Goal: Information Seeking & Learning: Find specific fact

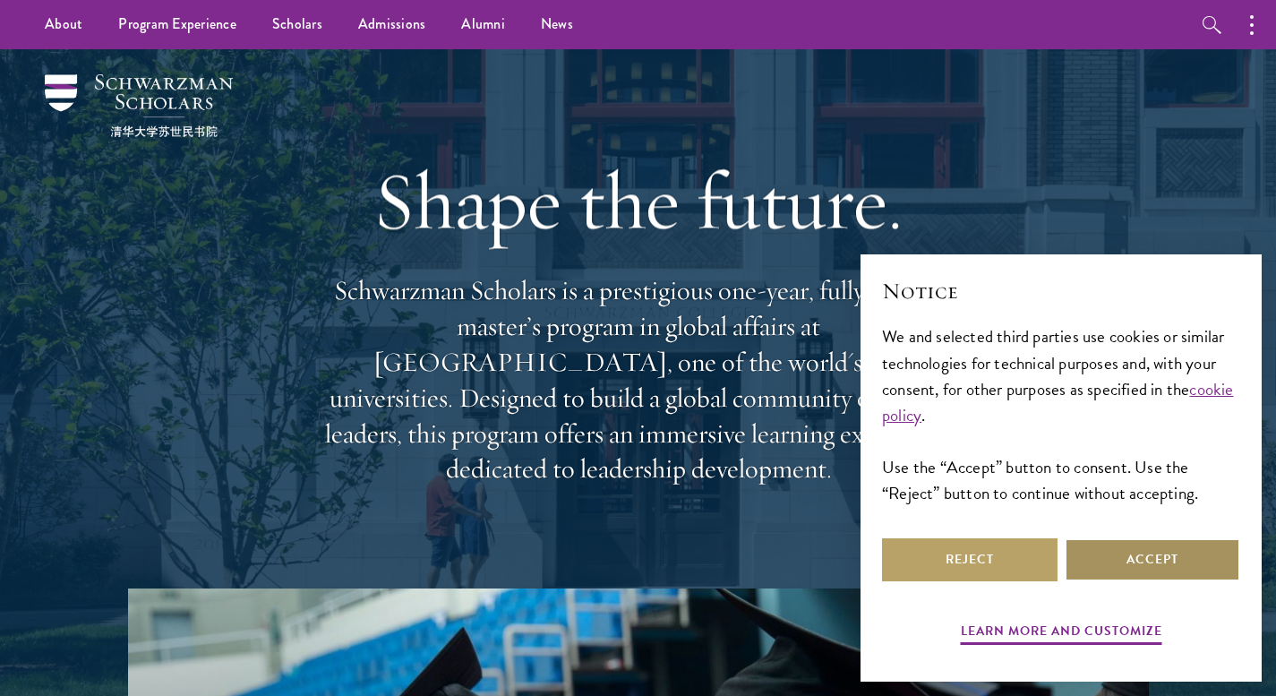
click at [1157, 563] on button "Accept" at bounding box center [1152, 559] width 175 height 43
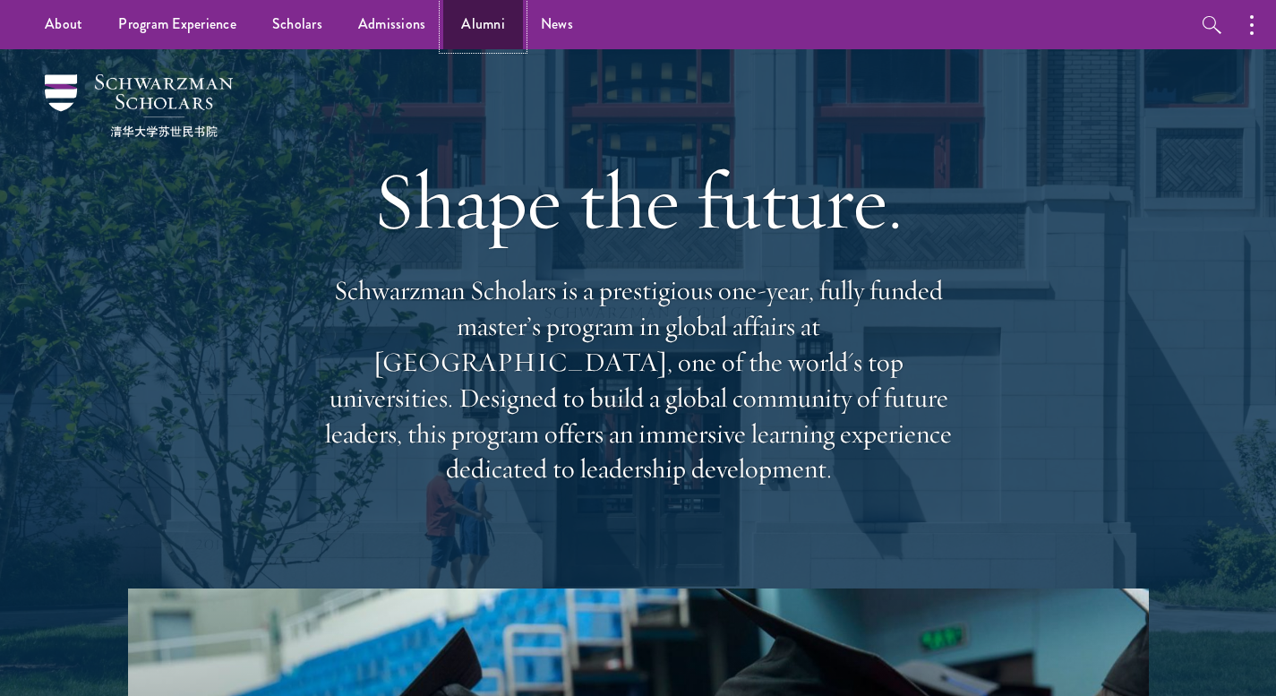
click at [487, 17] on link "Alumni" at bounding box center [483, 24] width 80 height 49
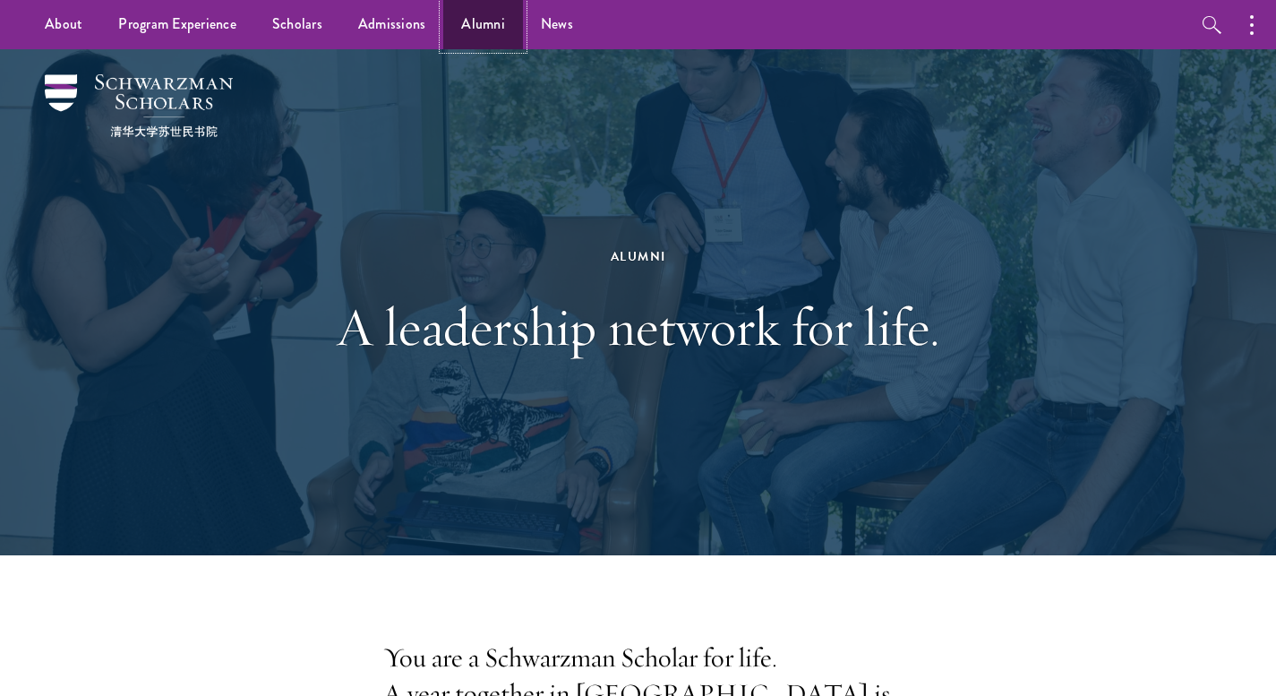
click at [476, 36] on link "Alumni" at bounding box center [483, 24] width 80 height 49
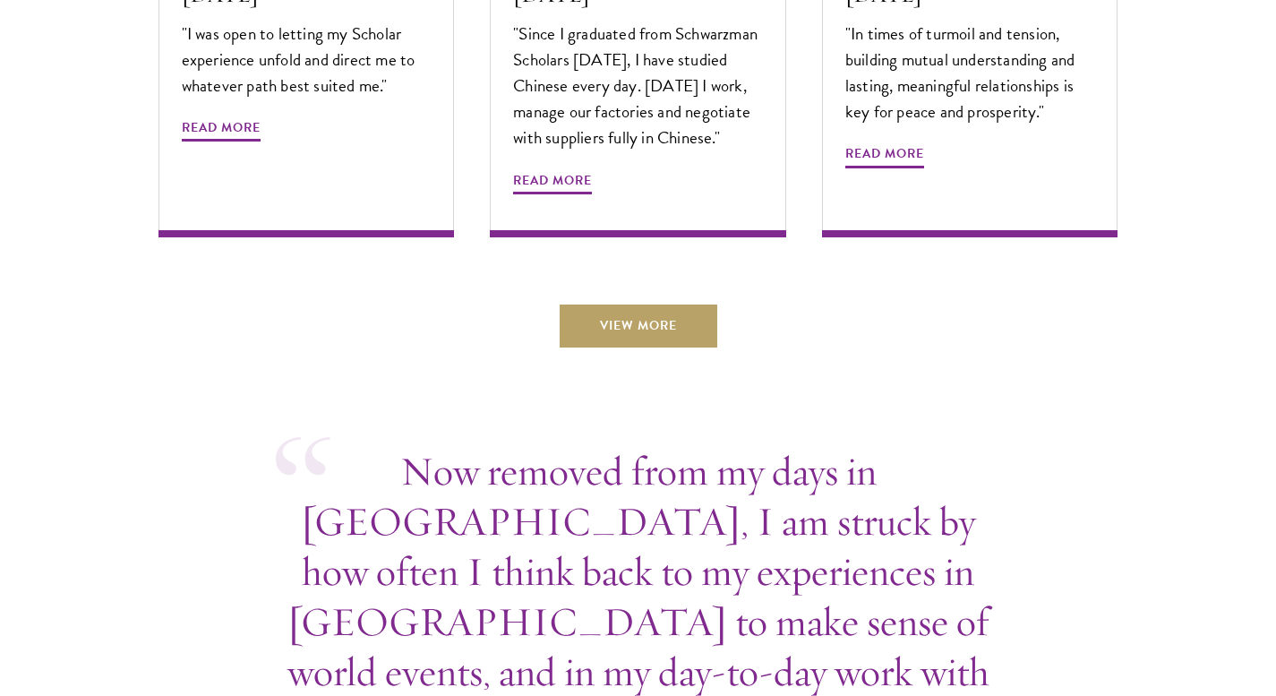
scroll to position [6430, 0]
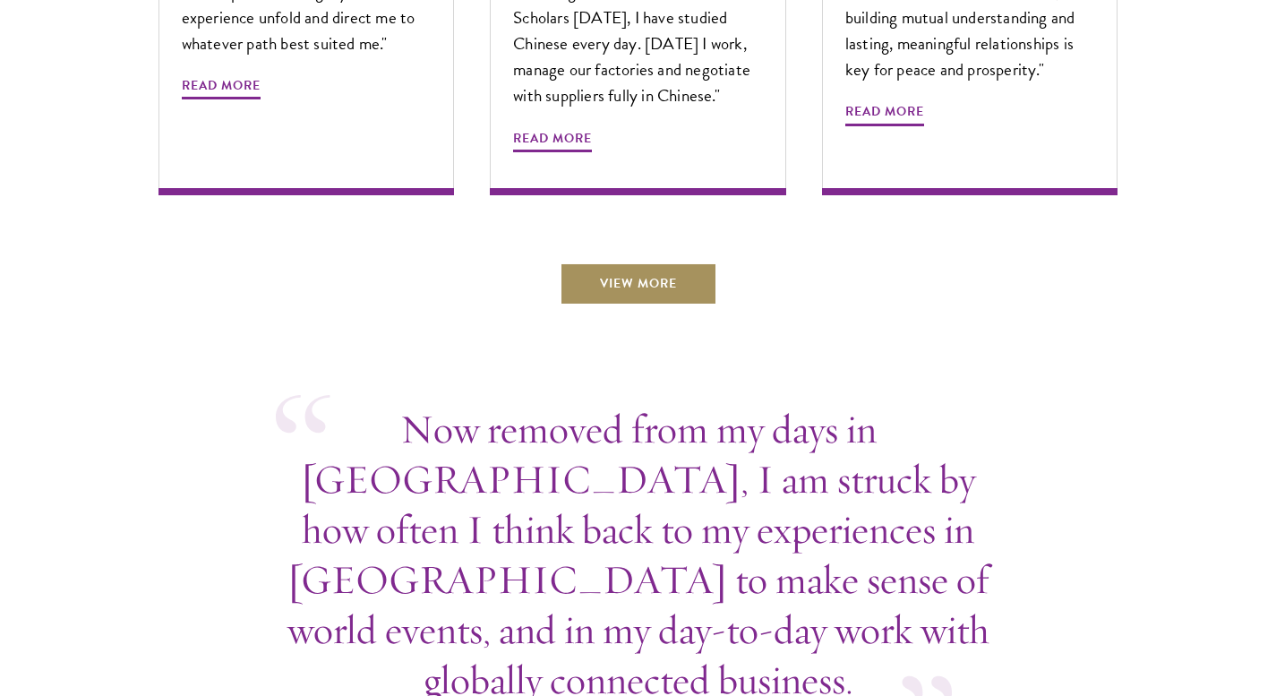
click at [635, 262] on link "View More" at bounding box center [639, 283] width 158 height 43
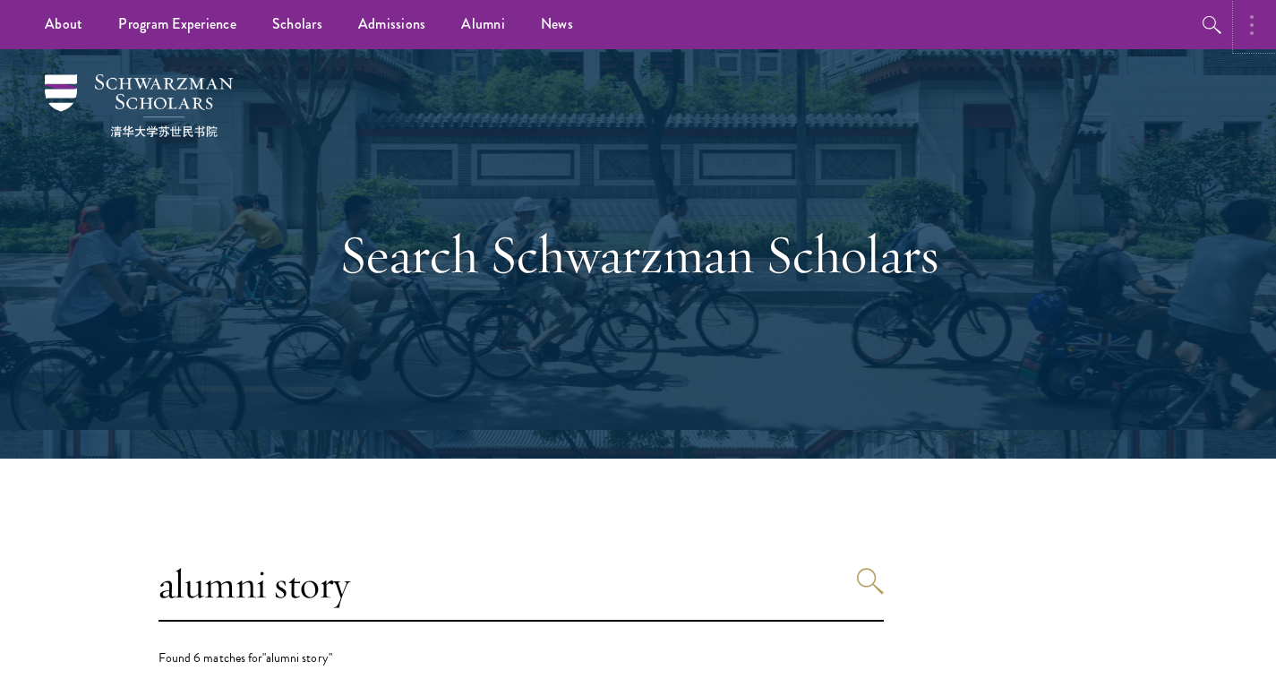
click at [1250, 23] on icon "button" at bounding box center [1252, 24] width 4 height 21
click at [1021, 21] on icon "button" at bounding box center [1019, 24] width 21 height 21
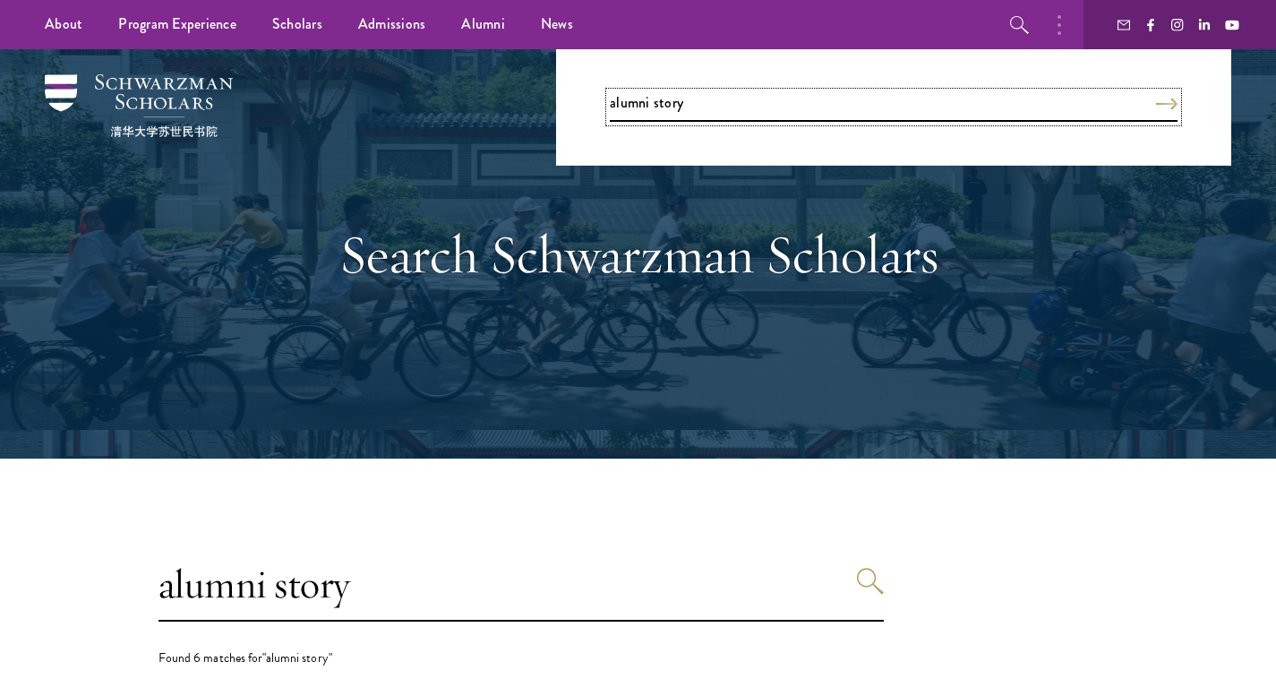
click at [732, 105] on input "alumni story" at bounding box center [894, 107] width 568 height 30
paste input "[PERSON_NAME],"
drag, startPoint x: 680, startPoint y: 102, endPoint x: 547, endPoint y: 103, distance: 133.4
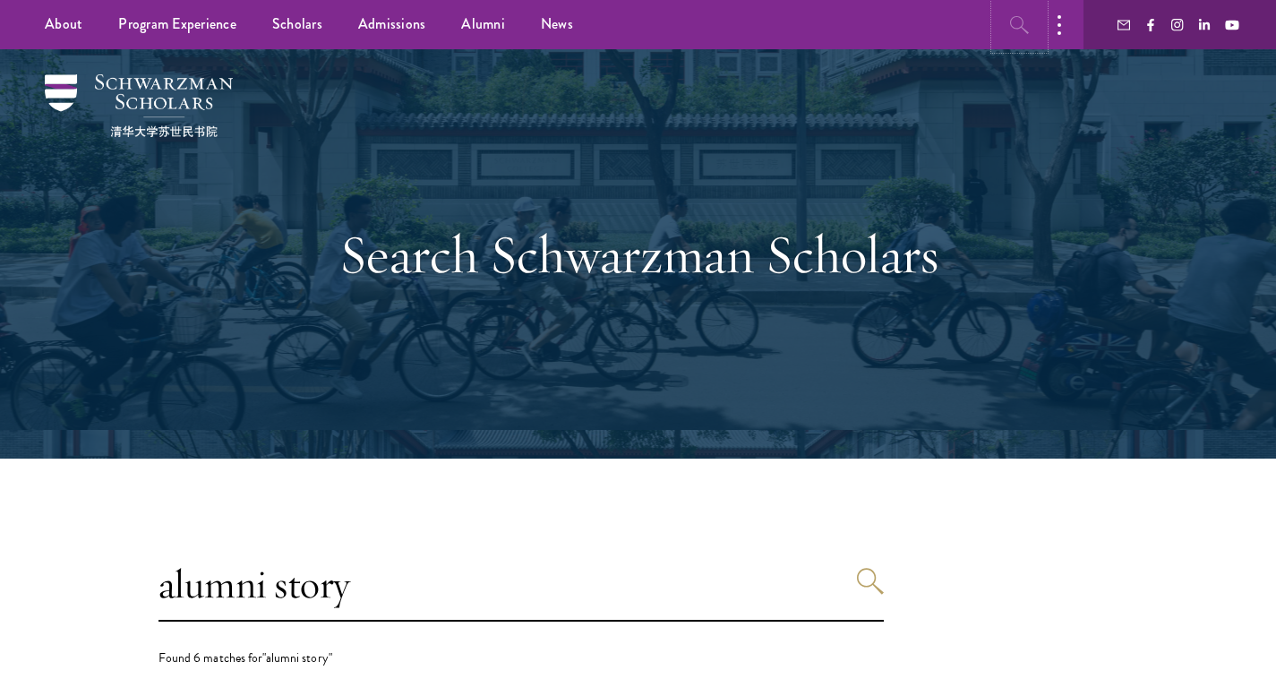
click at [1026, 21] on icon "button" at bounding box center [1019, 24] width 21 height 21
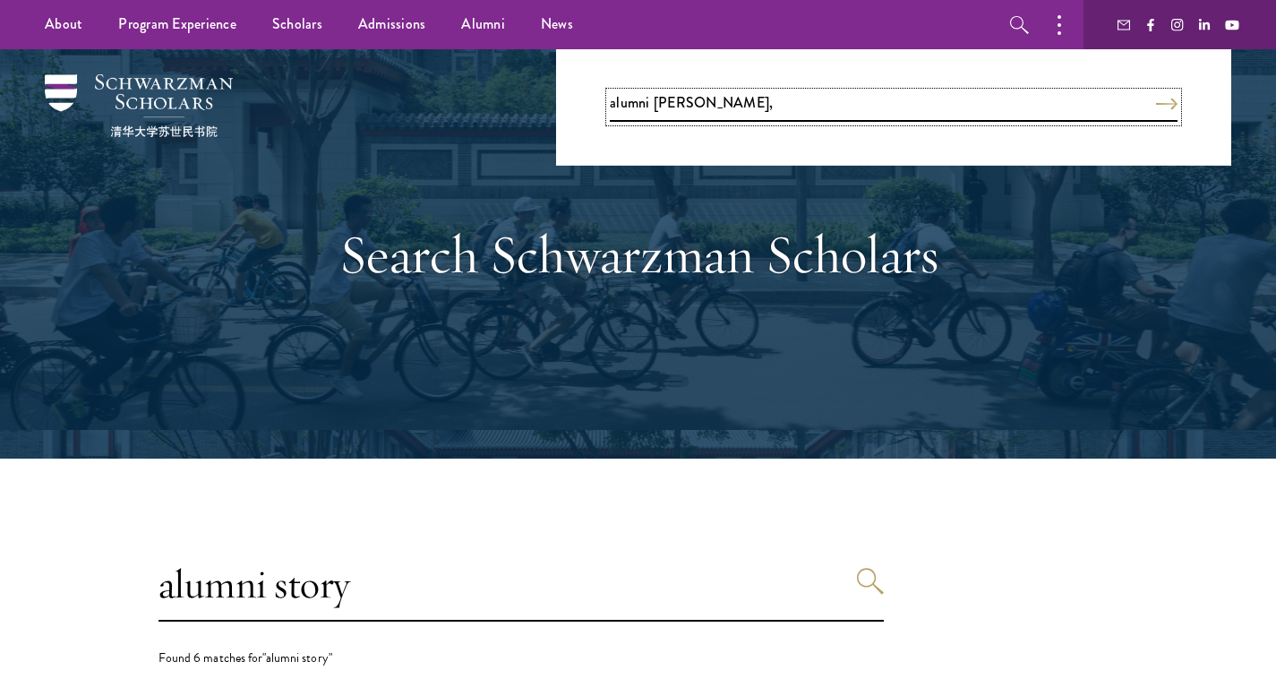
drag, startPoint x: 776, startPoint y: 101, endPoint x: 588, endPoint y: 98, distance: 188.0
click at [588, 98] on div "alumni storyAnny Nguyen," at bounding box center [893, 107] width 675 height 116
paste input "search"
type input "[PERSON_NAME],"
click at [1156, 98] on button "Search" at bounding box center [1166, 104] width 21 height 13
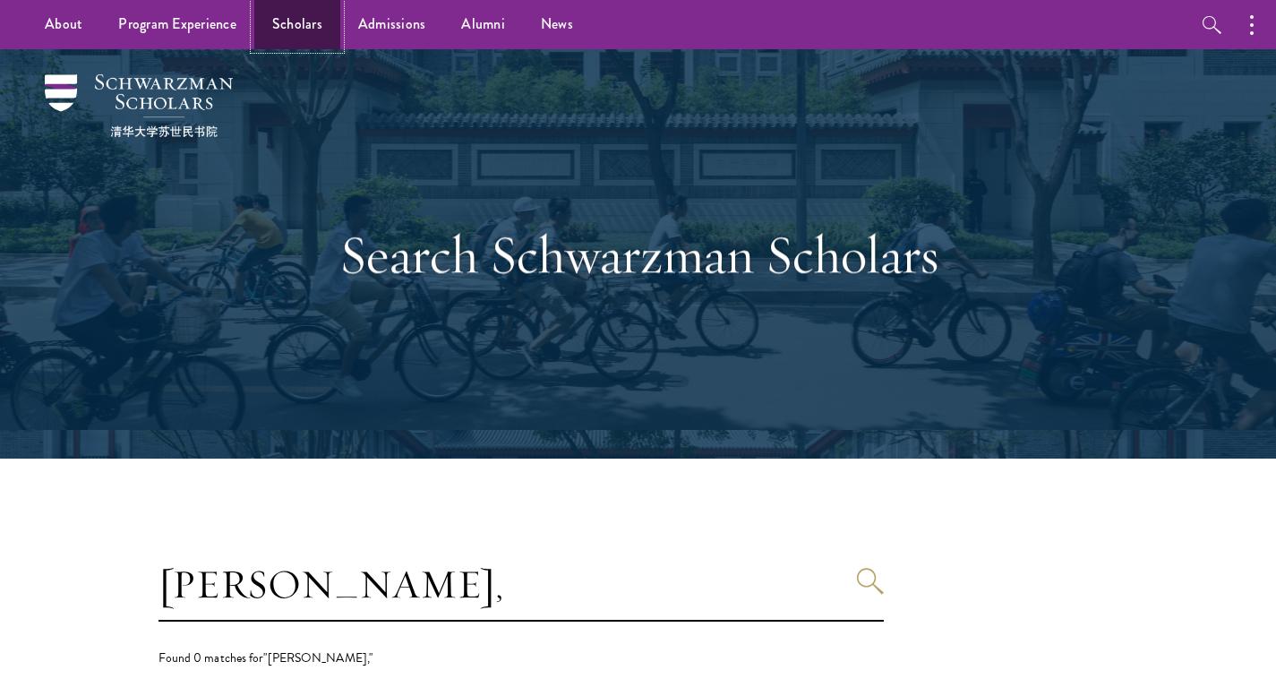
click at [288, 18] on link "Scholars" at bounding box center [297, 24] width 86 height 49
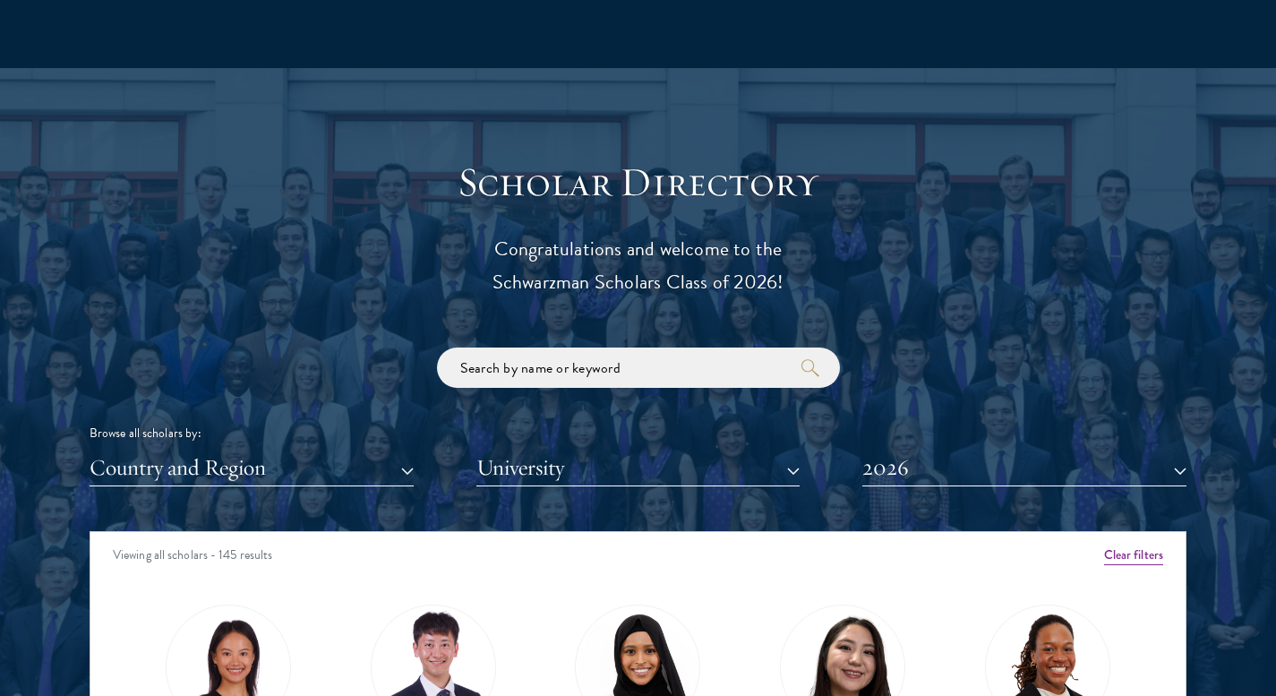
scroll to position [2100, 0]
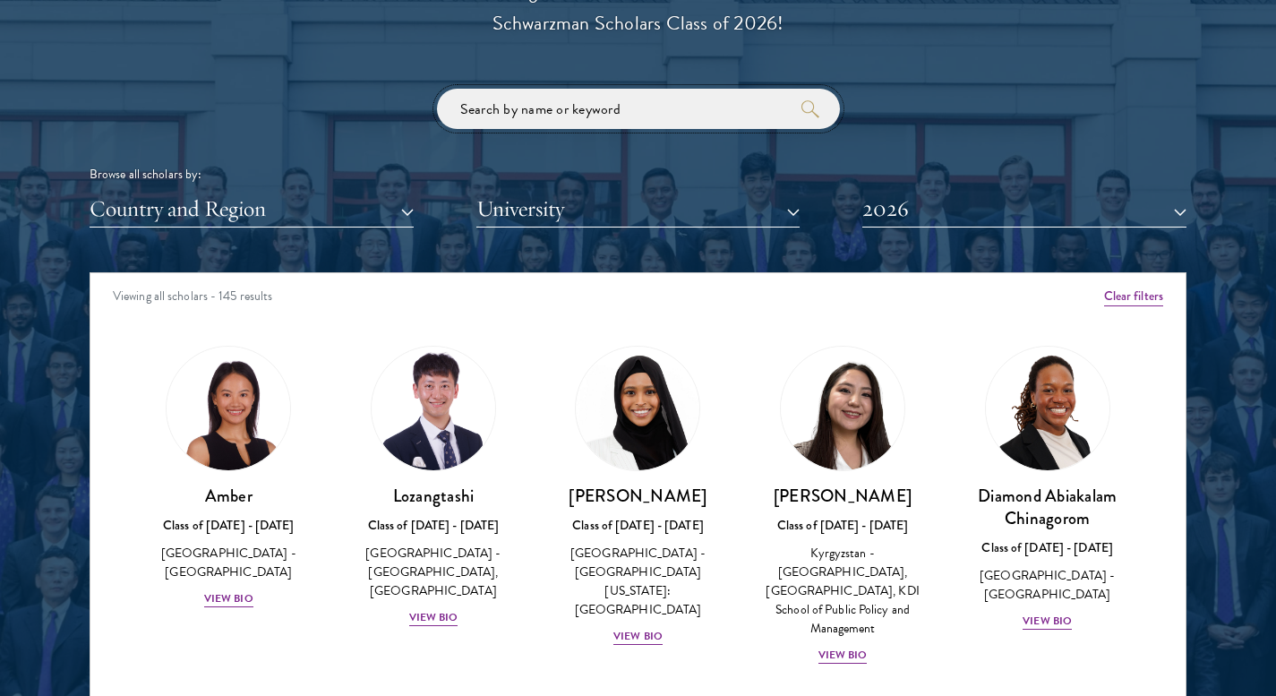
click at [634, 110] on input "search" at bounding box center [638, 109] width 403 height 40
paste input "[PERSON_NAME],"
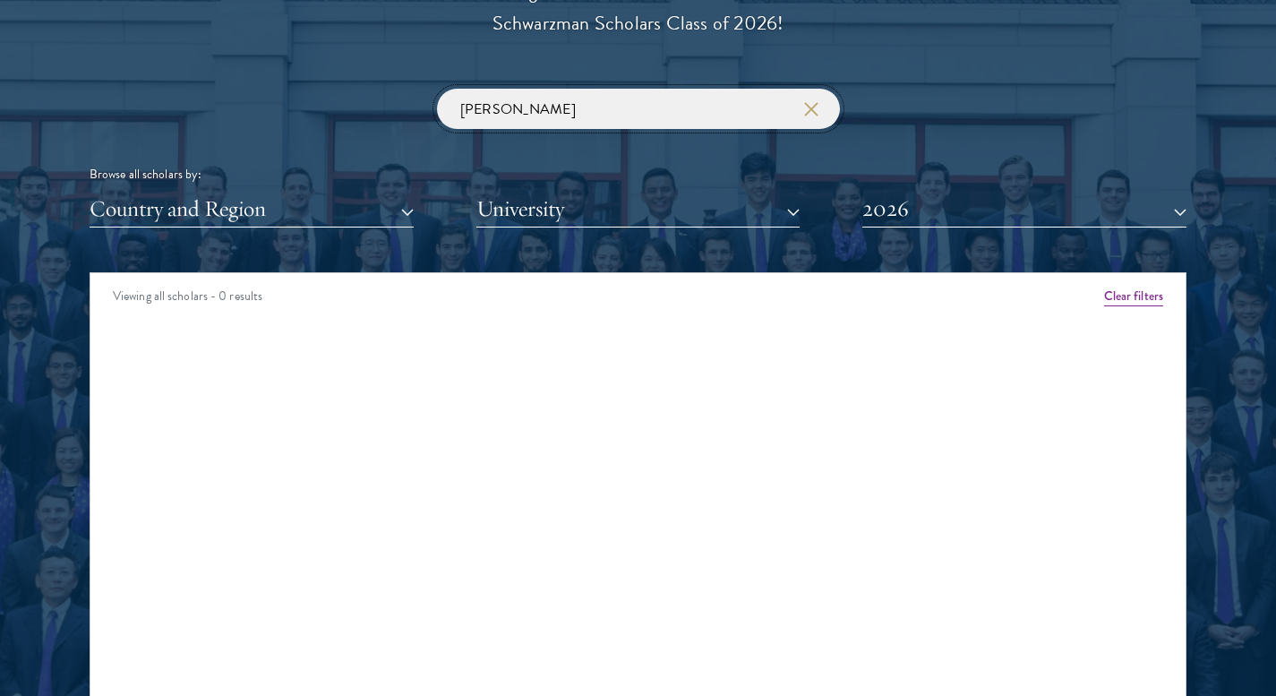
type input "[PERSON_NAME]"
click button "submit" at bounding box center [0, 0] width 0 height 0
click at [950, 209] on button "2026" at bounding box center [1024, 209] width 324 height 37
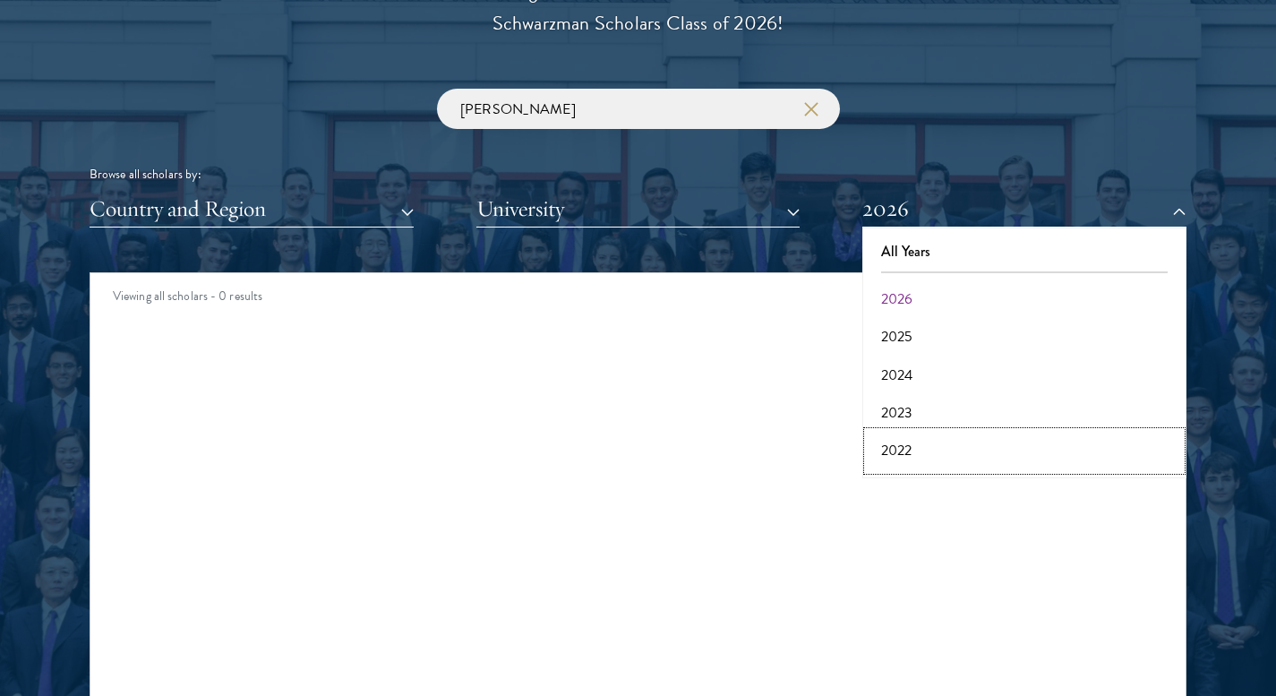
click at [927, 453] on button "2022" at bounding box center [1024, 451] width 313 height 38
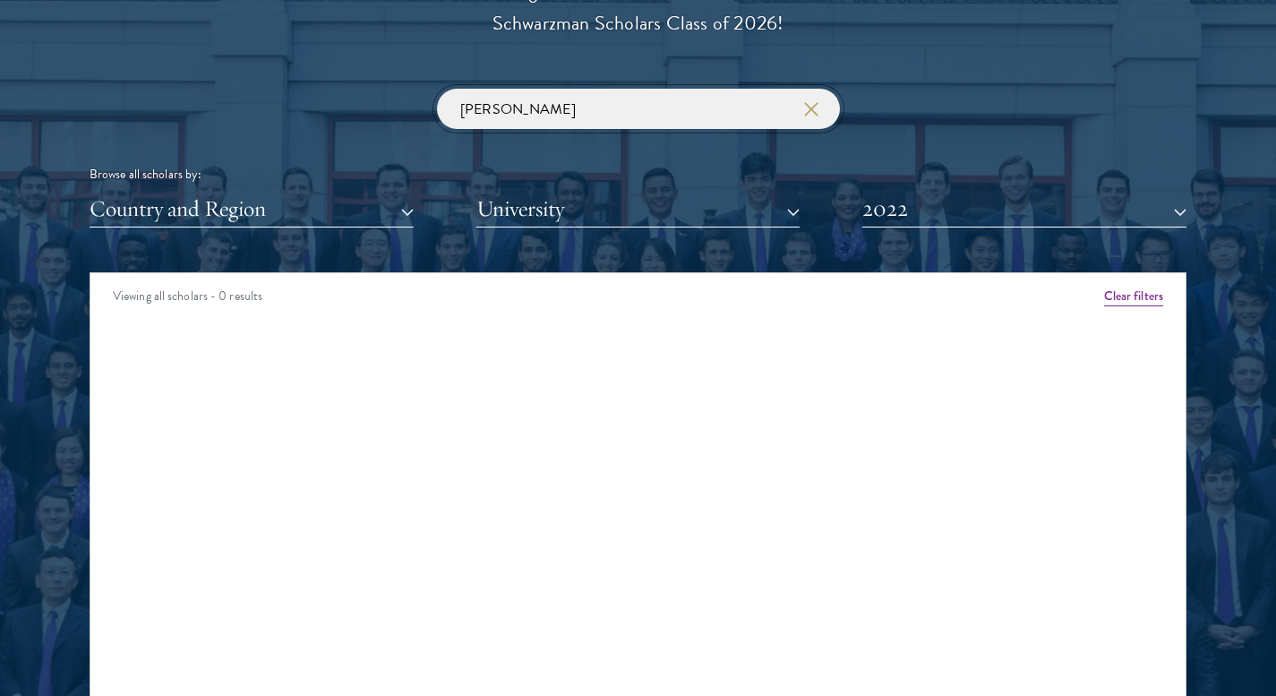
click at [677, 120] on input "[PERSON_NAME]" at bounding box center [638, 109] width 403 height 40
click button "submit" at bounding box center [0, 0] width 0 height 0
click at [569, 206] on button "University" at bounding box center [638, 209] width 324 height 37
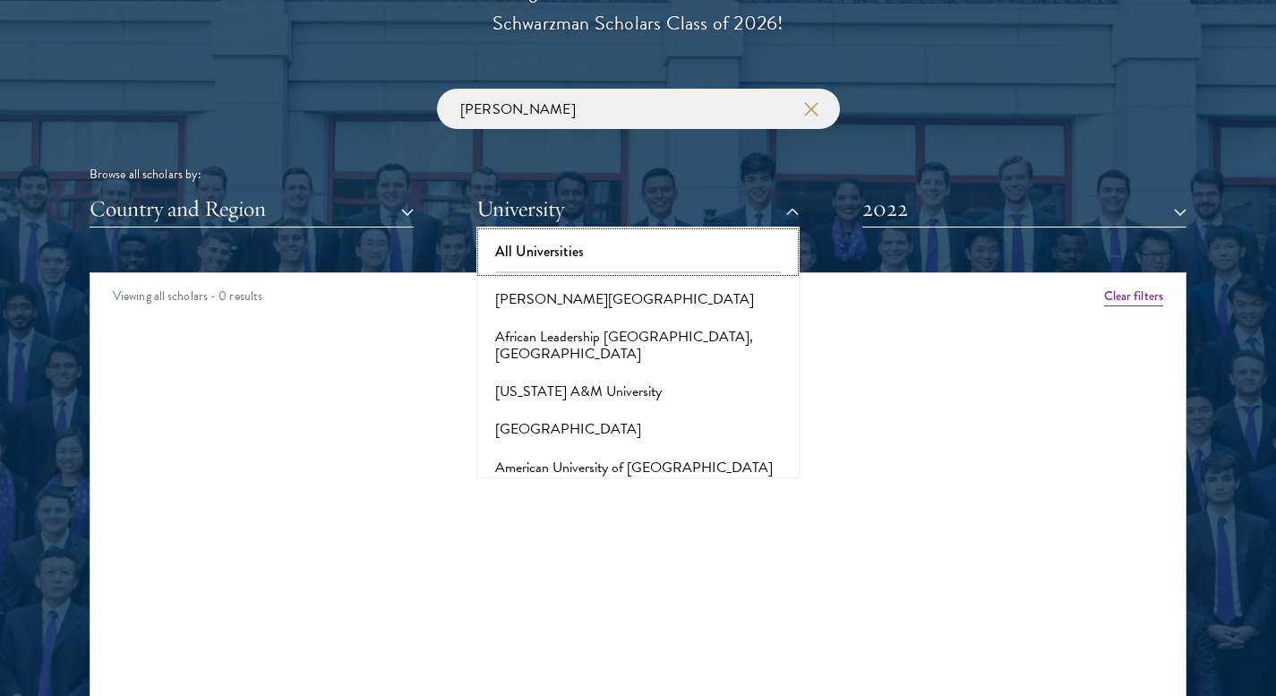
click at [612, 249] on button "All Universities" at bounding box center [638, 252] width 313 height 38
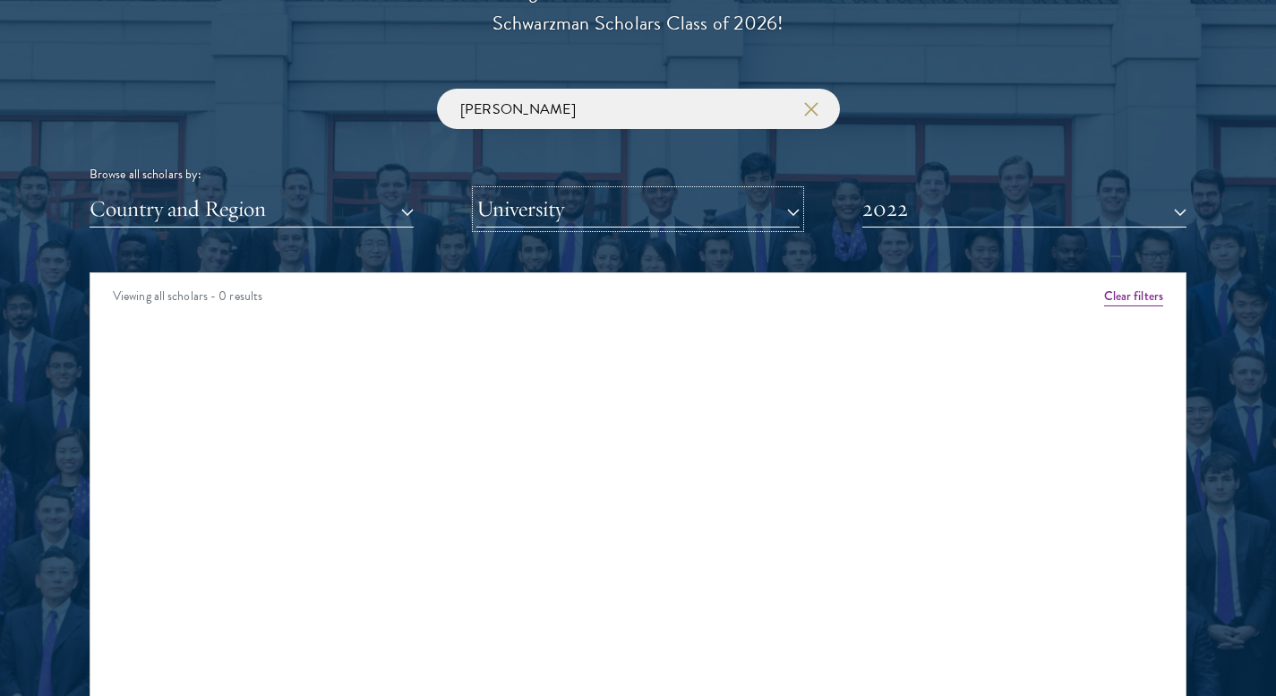
click at [617, 204] on button "University" at bounding box center [638, 209] width 324 height 37
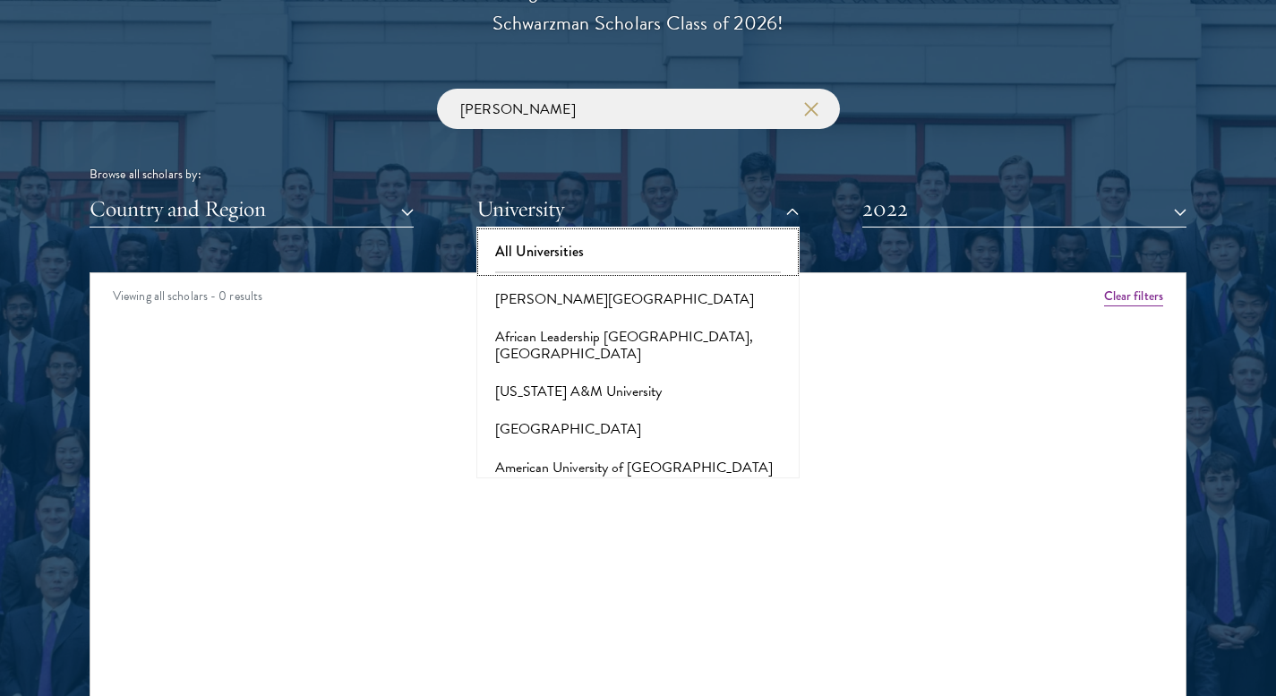
click at [608, 243] on button "All Universities" at bounding box center [638, 252] width 313 height 38
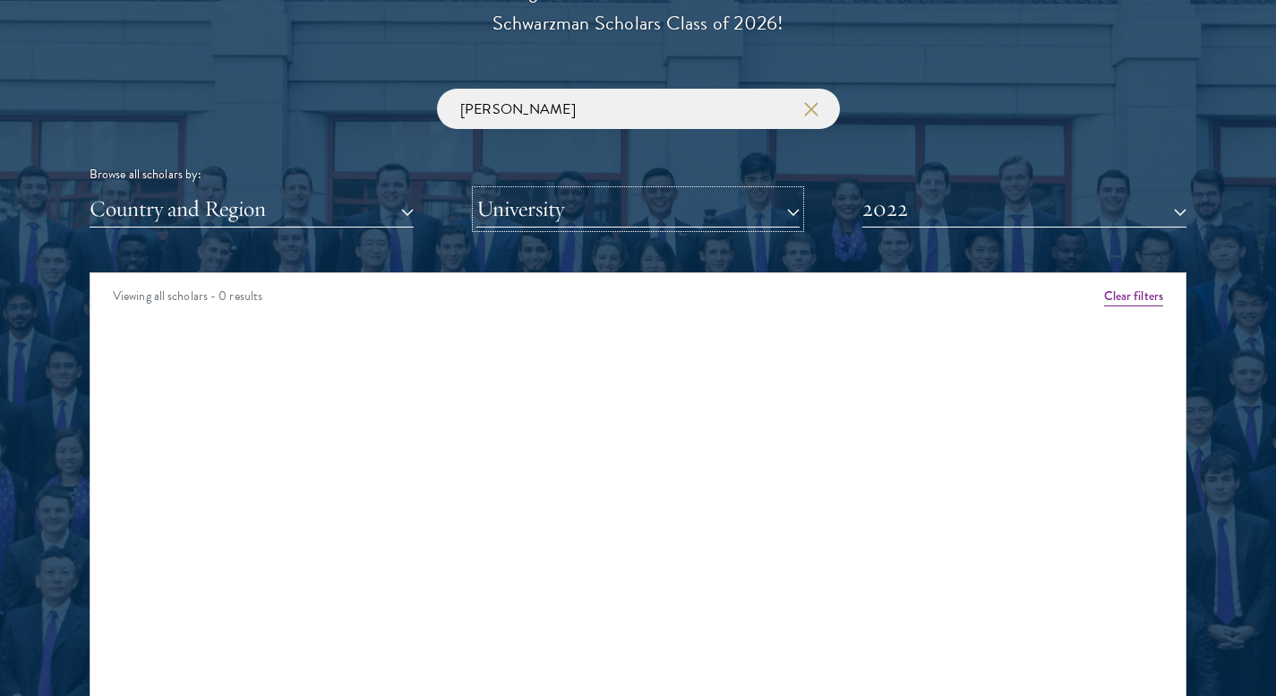
click at [603, 207] on button "University" at bounding box center [638, 209] width 324 height 37
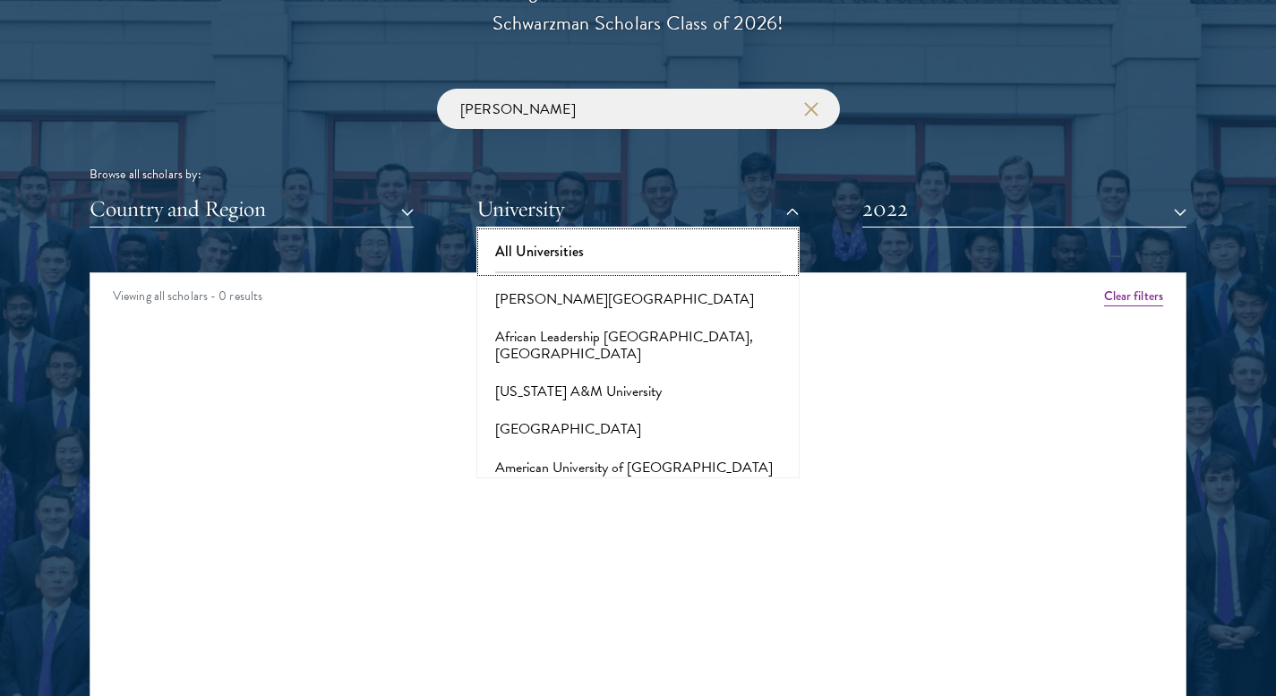
click at [516, 245] on button "All Universities" at bounding box center [638, 252] width 313 height 38
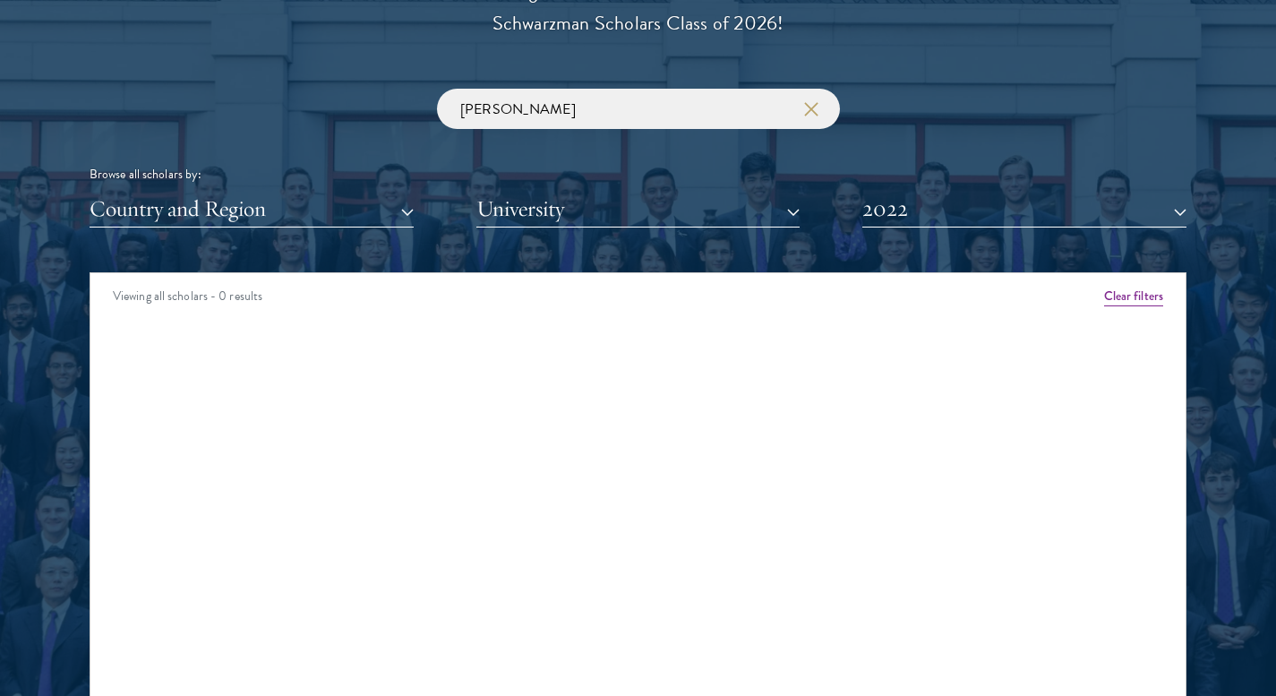
click at [561, 180] on div "Browse all scholars by:" at bounding box center [638, 174] width 1097 height 19
click at [555, 205] on button "University" at bounding box center [638, 209] width 324 height 37
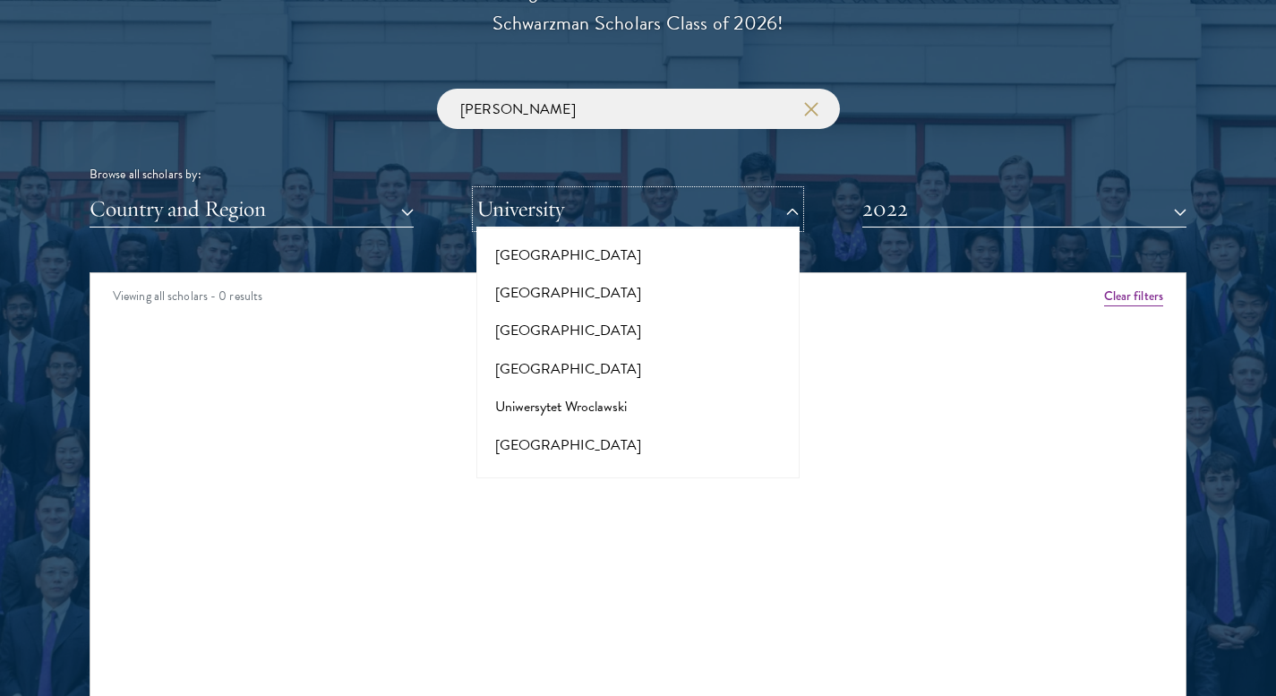
scroll to position [17609, 0]
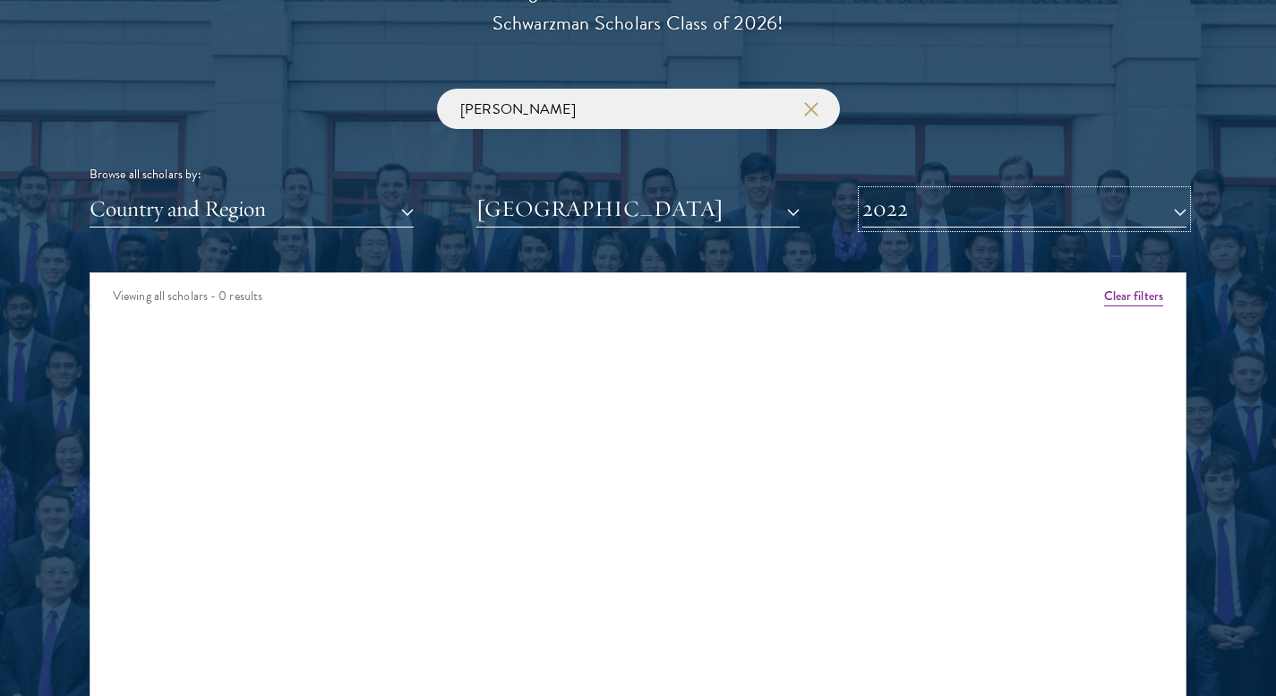
click at [1176, 208] on button "2022" at bounding box center [1024, 209] width 324 height 37
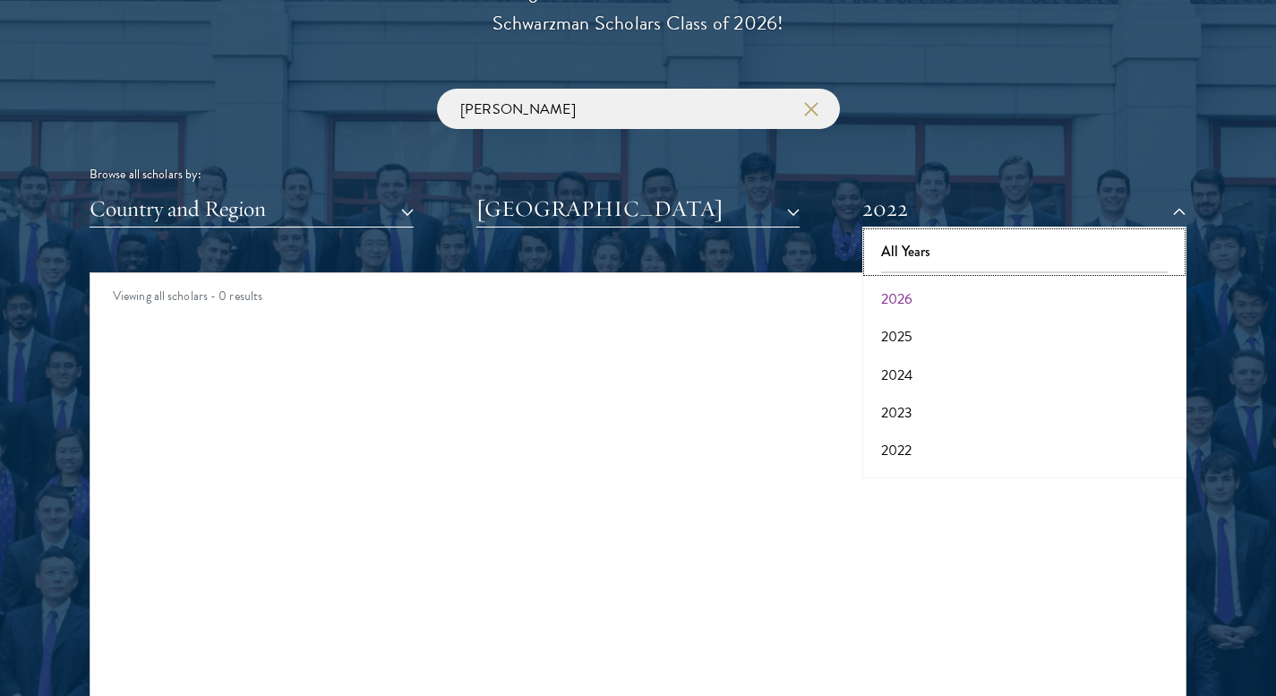
click at [999, 237] on button "All Years" at bounding box center [1024, 252] width 313 height 38
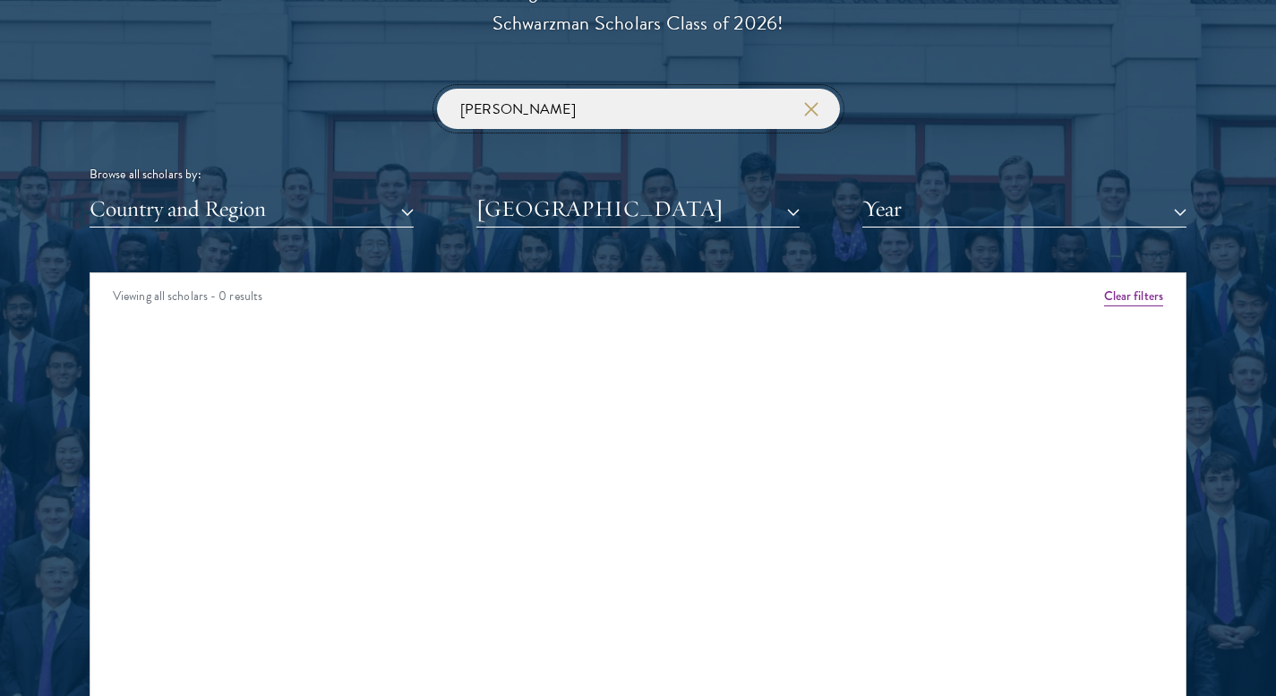
drag, startPoint x: 573, startPoint y: 107, endPoint x: 399, endPoint y: 88, distance: 174.8
click at [399, 88] on div "Scholar Directory Congratulations and welcome to the Schwarzman Scholars Class …" at bounding box center [638, 354] width 1097 height 911
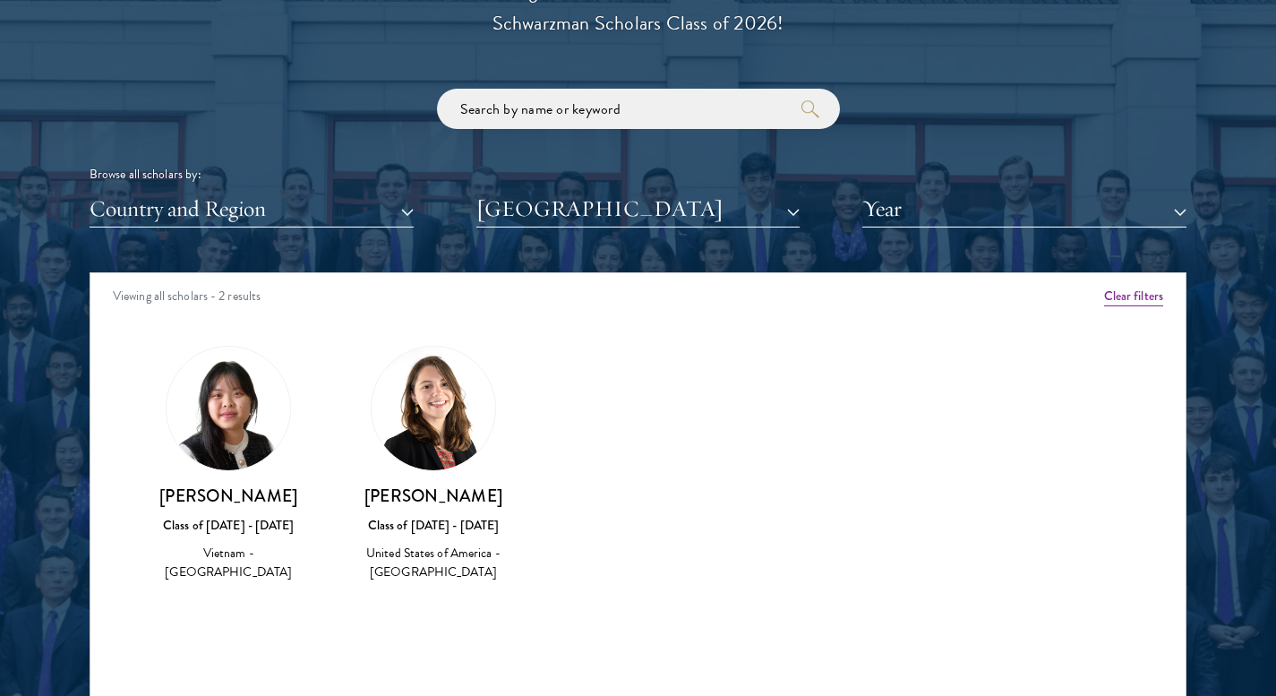
click at [218, 428] on img at bounding box center [229, 408] width 124 height 124
click at [235, 530] on div "Class of [DATE] - [DATE]" at bounding box center [228, 525] width 169 height 19
click at [232, 558] on div "Vietnam - [GEOGRAPHIC_DATA]" at bounding box center [228, 562] width 169 height 38
click at [406, 210] on button "Country and Region" at bounding box center [252, 209] width 324 height 37
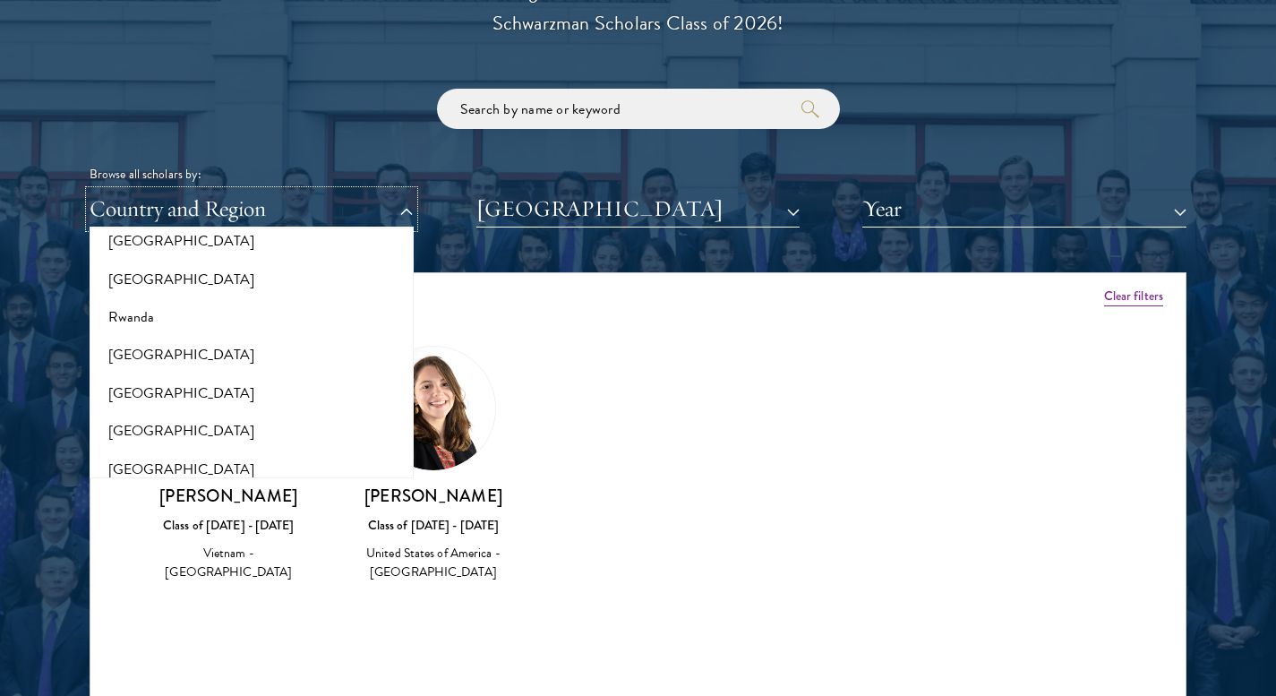
scroll to position [3265, 0]
click at [270, 458] on button "[GEOGRAPHIC_DATA]" at bounding box center [251, 466] width 313 height 38
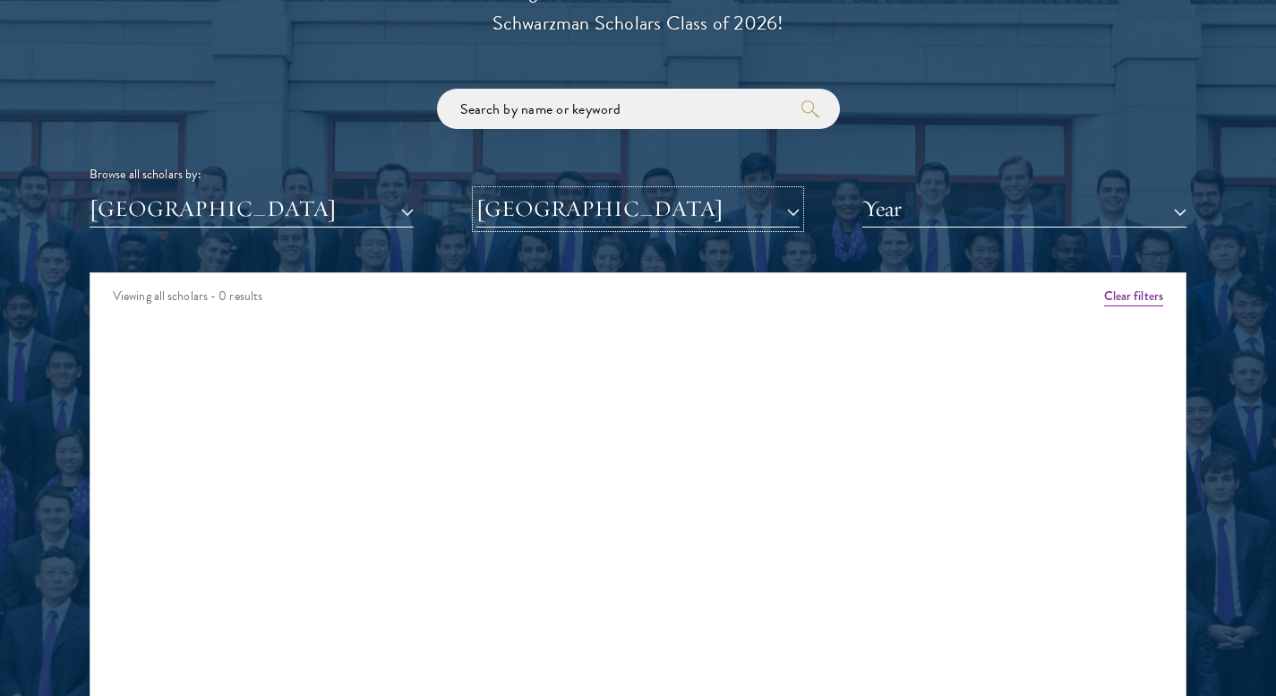
click at [799, 213] on button "[GEOGRAPHIC_DATA]" at bounding box center [638, 209] width 324 height 37
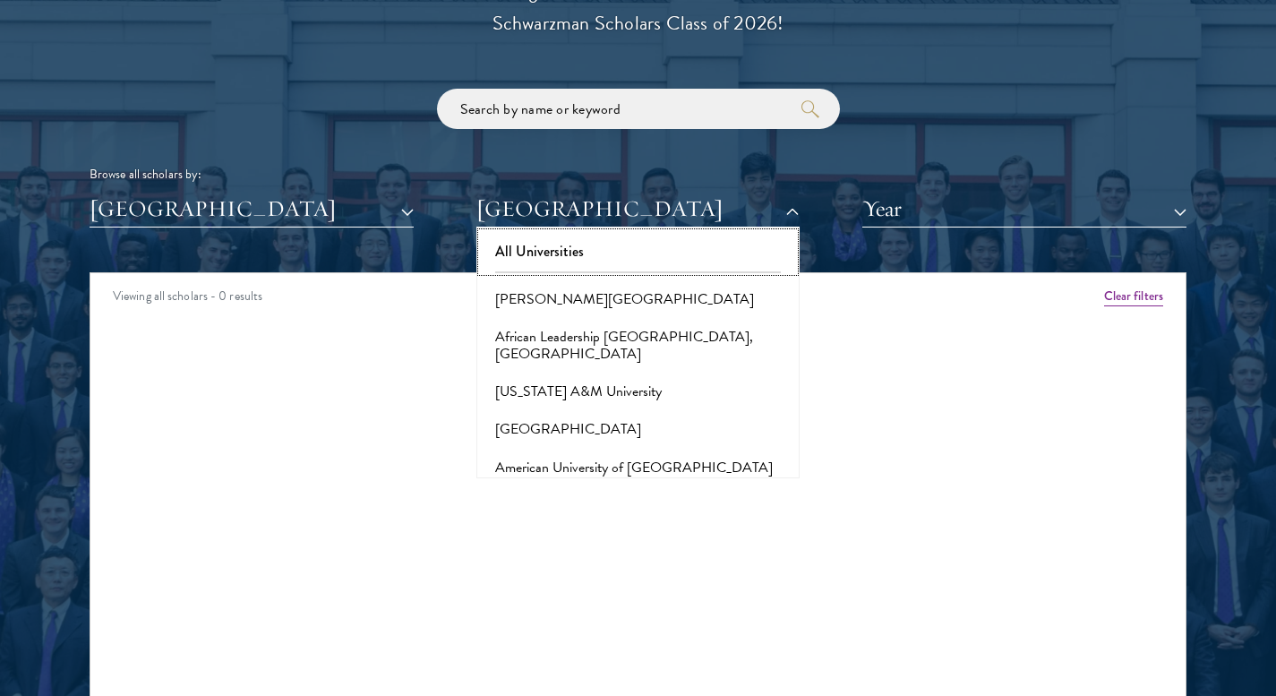
click at [546, 251] on button "All Universities" at bounding box center [638, 252] width 313 height 38
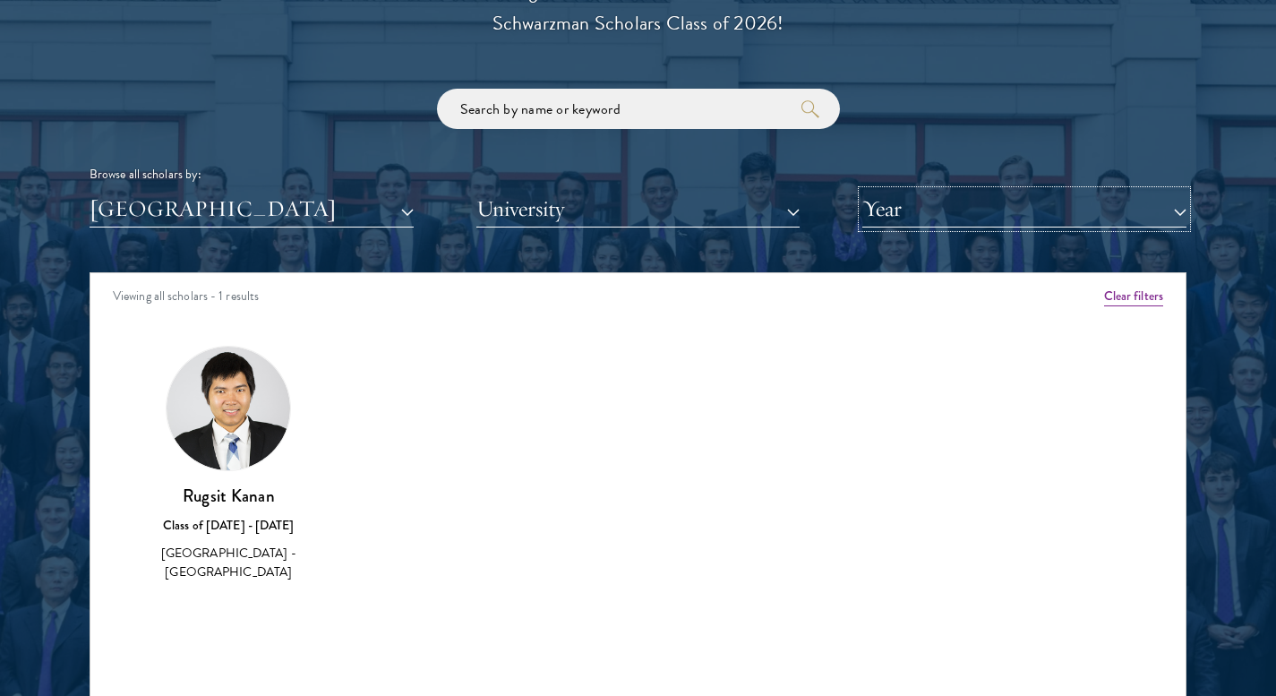
click at [1182, 210] on button "Year" at bounding box center [1024, 209] width 324 height 37
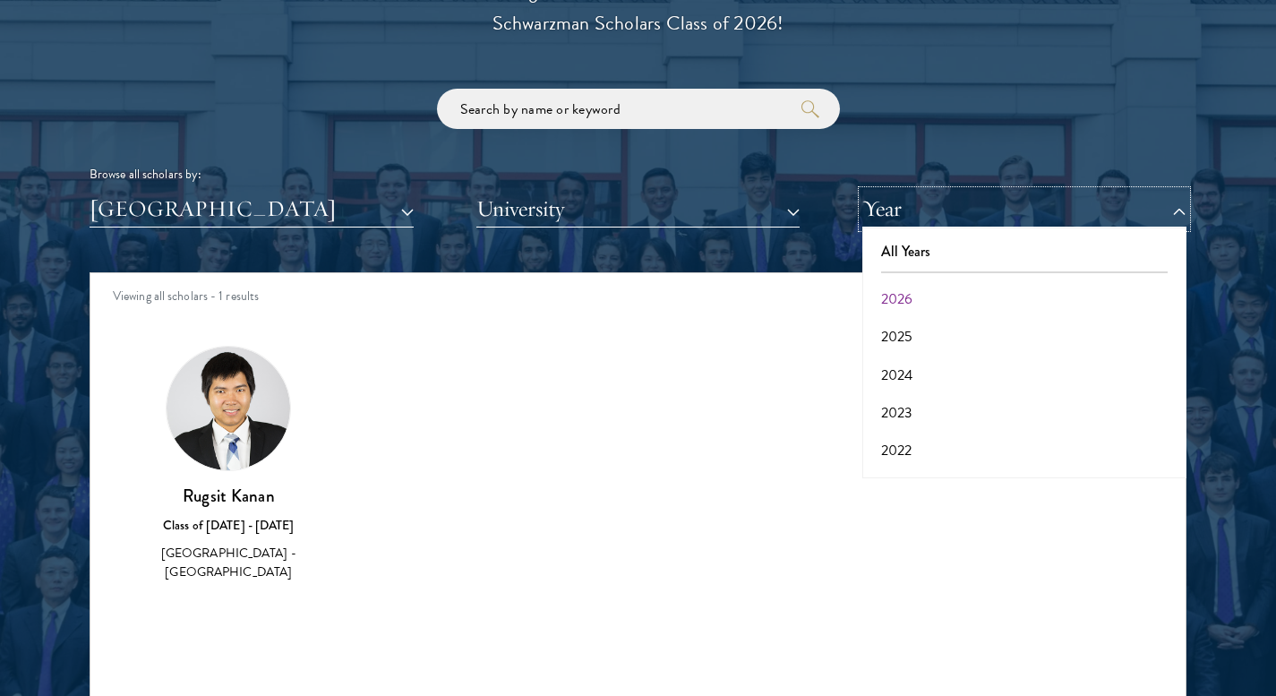
scroll to position [186, 0]
click at [949, 456] on button "2017" at bounding box center [1024, 454] width 313 height 38
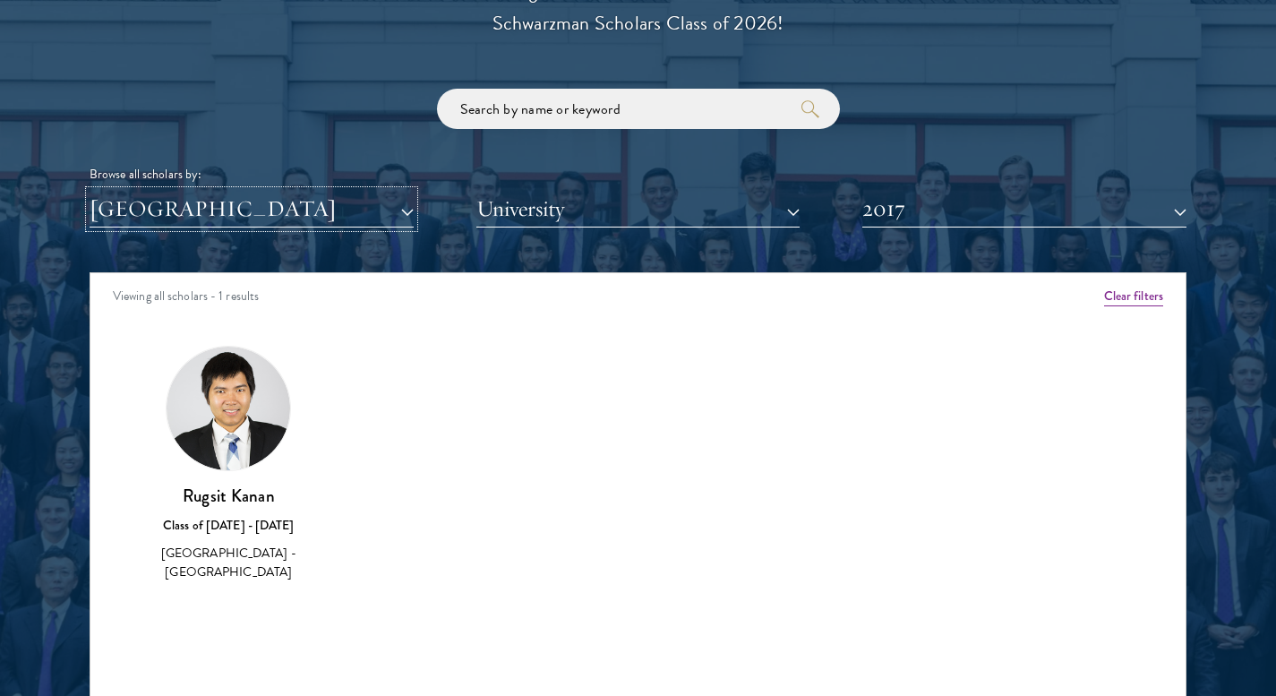
click at [405, 211] on button "[GEOGRAPHIC_DATA]" at bounding box center [252, 209] width 324 height 37
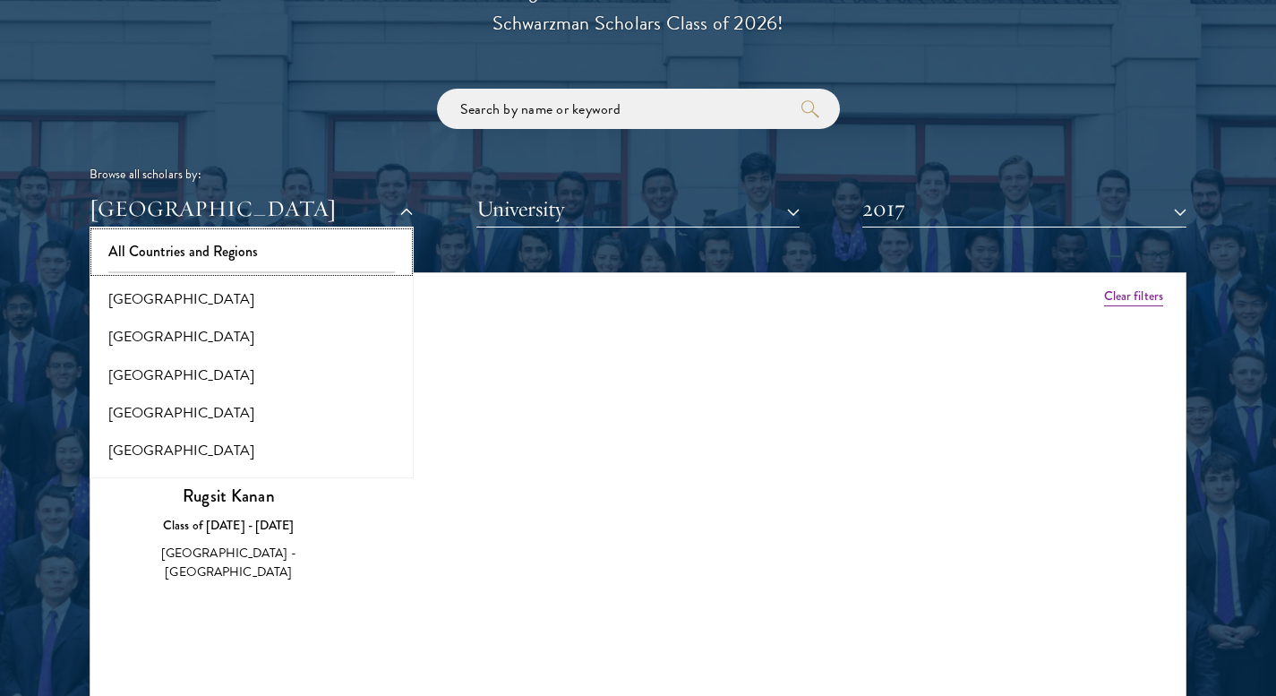
click at [193, 268] on button "All Countries and Regions" at bounding box center [251, 252] width 313 height 38
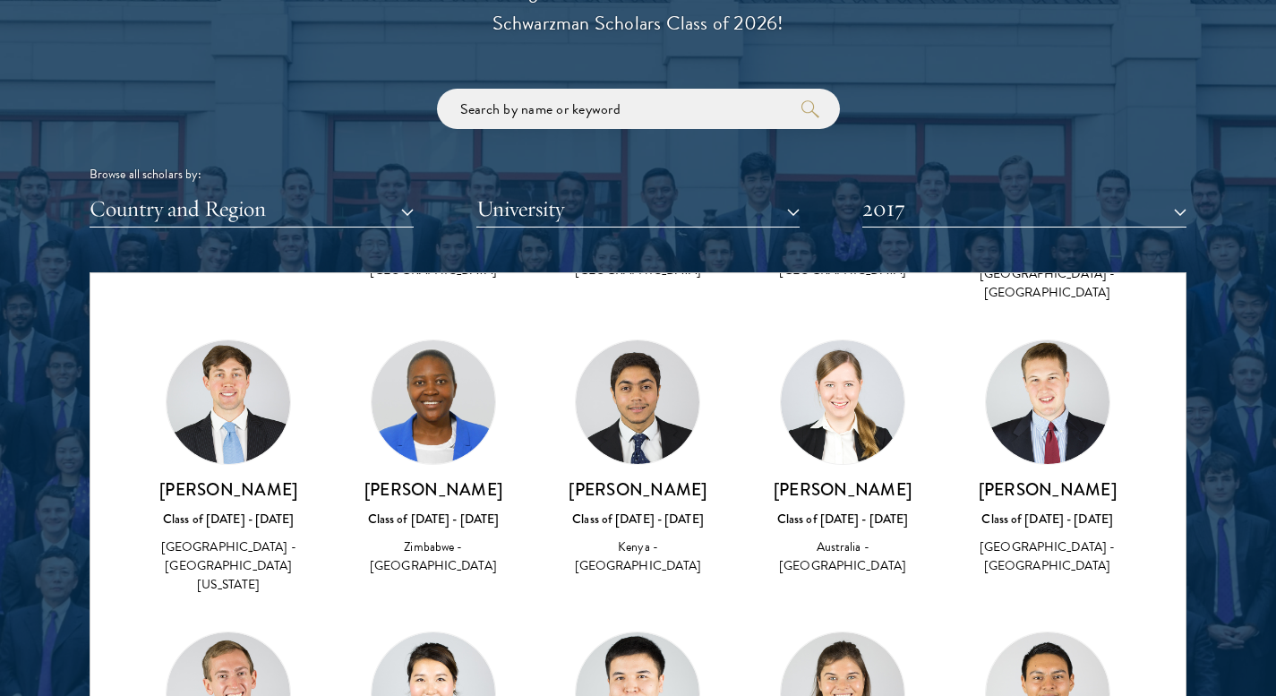
scroll to position [3733, 0]
